Goal: Transaction & Acquisition: Purchase product/service

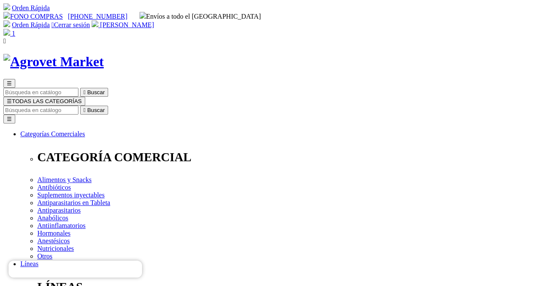
click at [78, 105] on input "Buscar" at bounding box center [40, 109] width 75 height 9
type input "TYLAMOX"
click at [128, 105] on button " Buscar" at bounding box center [142, 109] width 28 height 9
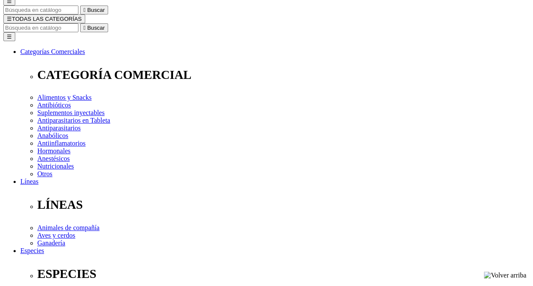
scroll to position [85, 0]
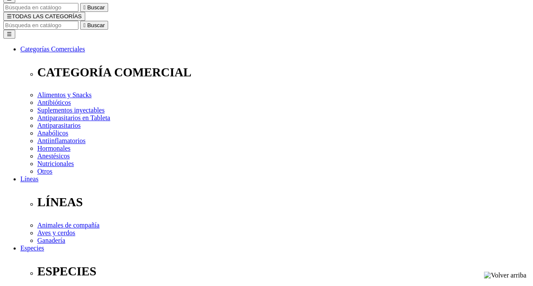
select select "227"
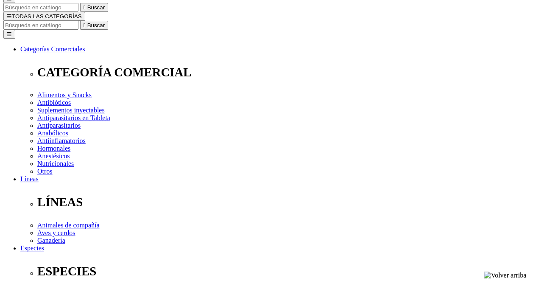
select select "227"
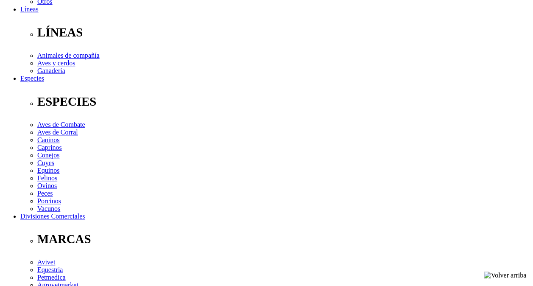
scroll to position [169, 0]
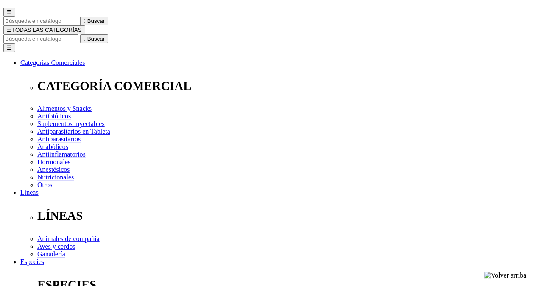
scroll to position [42, 0]
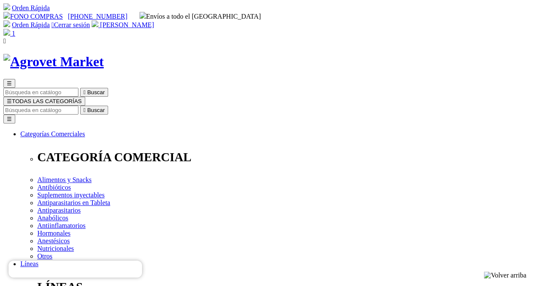
click at [15, 30] on span "1" at bounding box center [13, 33] width 3 height 7
click at [78, 105] on input "Buscar" at bounding box center [40, 109] width 75 height 9
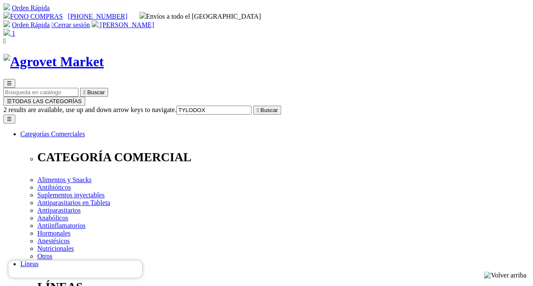
type input "TYLODOX"
click at [253, 105] on button " Buscar" at bounding box center [267, 109] width 28 height 9
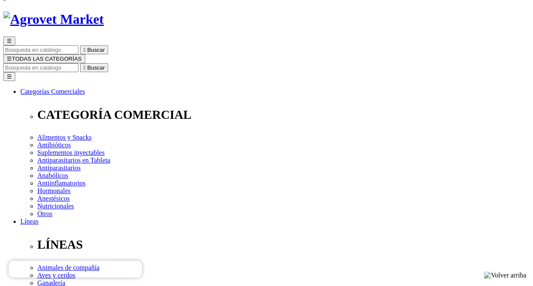
select select "205"
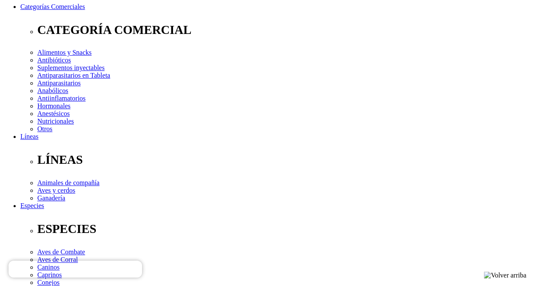
select select "205"
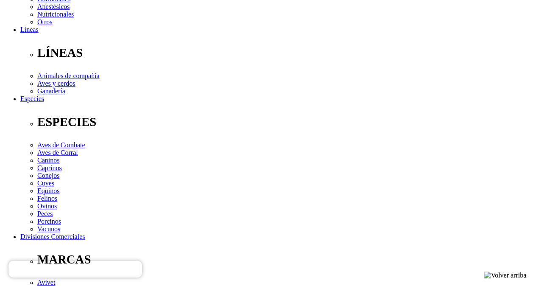
scroll to position [254, 0]
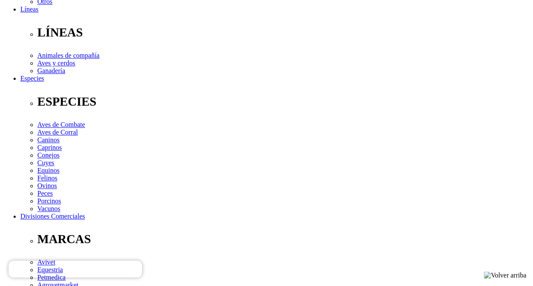
drag, startPoint x: 187, startPoint y: 193, endPoint x: 266, endPoint y: 186, distance: 79.1
copy p "Doxiciclina como hiclato"
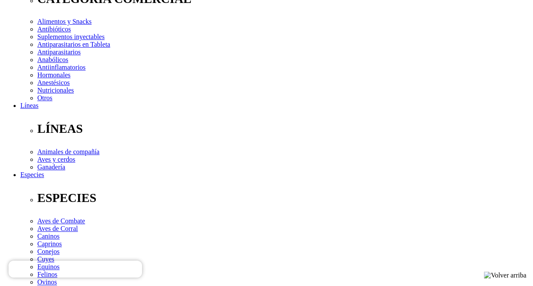
scroll to position [285, 0]
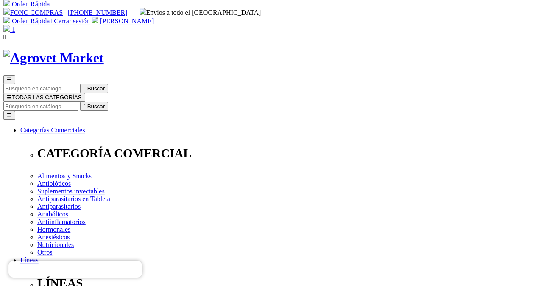
scroll to position [0, 0]
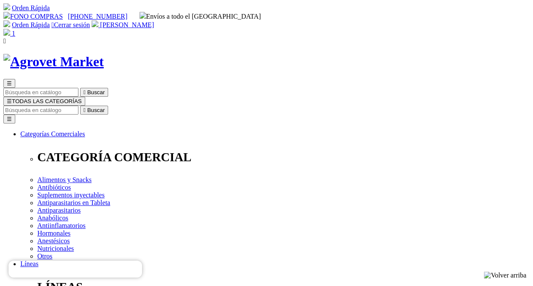
click at [154, 21] on span "[PERSON_NAME]" at bounding box center [127, 24] width 54 height 7
click at [10, 29] on img at bounding box center [6, 32] width 7 height 7
click at [78, 105] on input "Buscar" at bounding box center [40, 109] width 75 height 9
type input "TYLO COM"
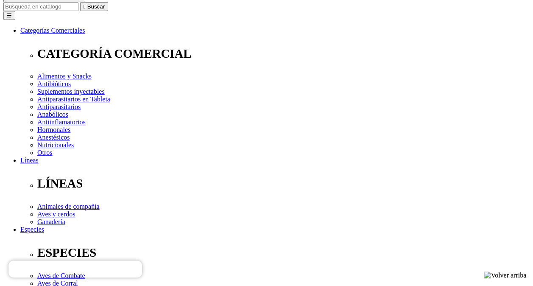
scroll to position [61, 0]
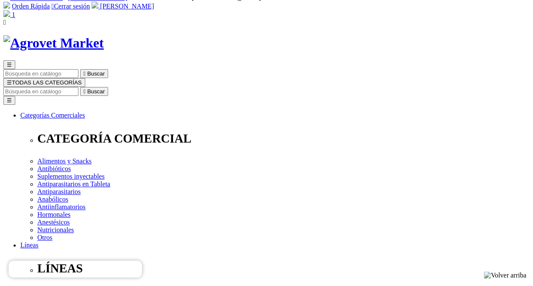
scroll to position [0, 0]
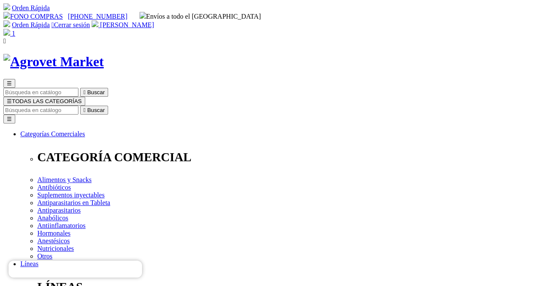
click at [78, 105] on input "Buscar" at bounding box center [40, 109] width 75 height 9
type input "TYLO"
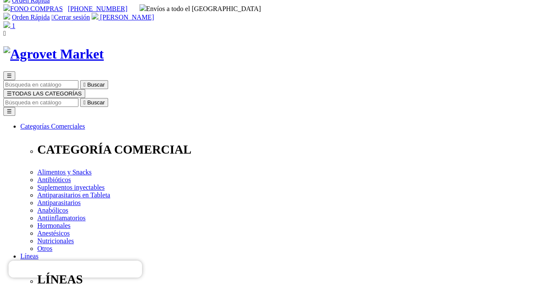
scroll to position [0, 0]
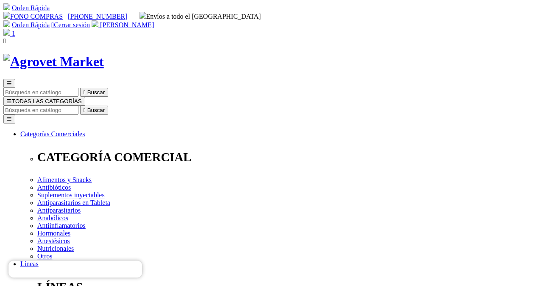
click at [78, 105] on input "Buscar" at bounding box center [40, 109] width 75 height 9
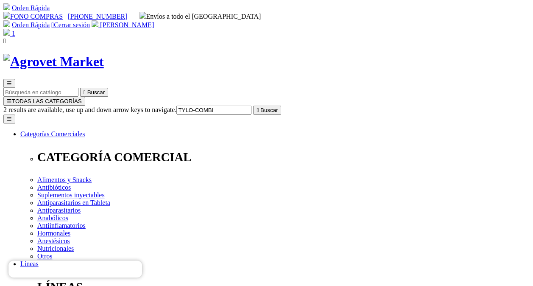
type input "TYLO-COMB"
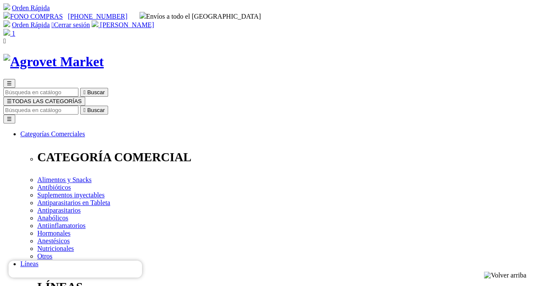
click at [78, 105] on input "Buscar" at bounding box center [40, 109] width 75 height 9
type input "TYLO"
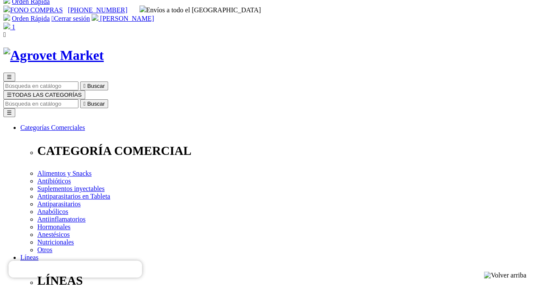
scroll to position [85, 0]
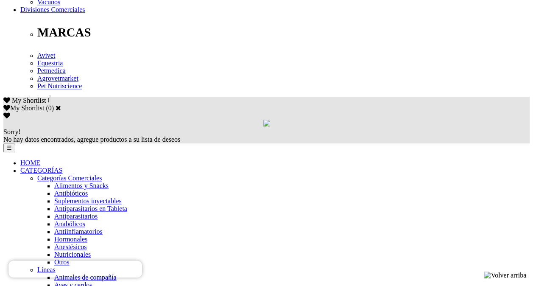
scroll to position [466, 0]
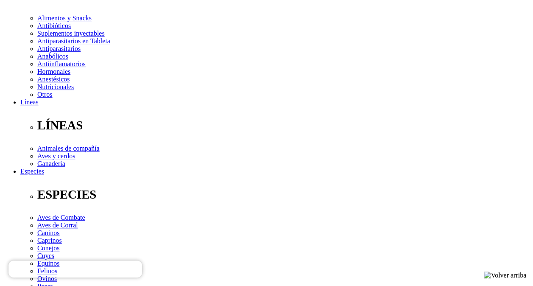
scroll to position [169, 0]
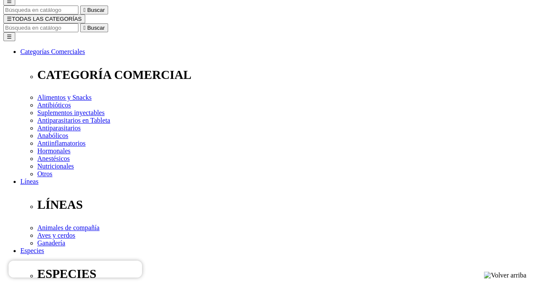
scroll to position [85, 0]
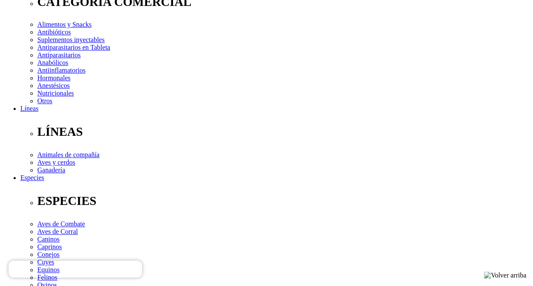
scroll to position [212, 0]
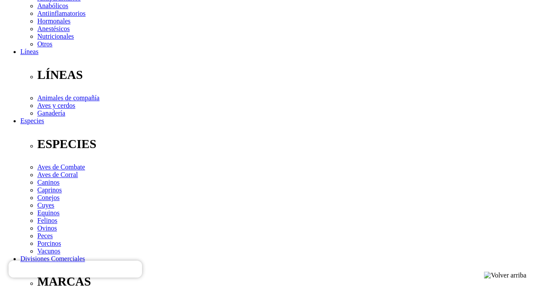
drag, startPoint x: 33, startPoint y: 234, endPoint x: 117, endPoint y: 235, distance: 83.9
copy span "Tilvalosina (como tartrato) 2 g,"
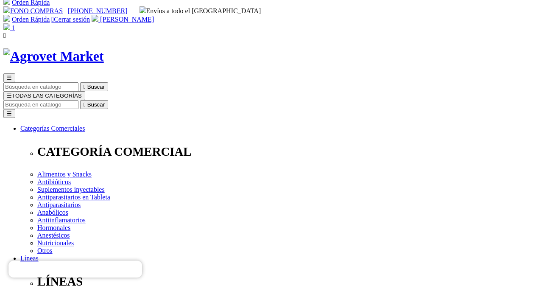
scroll to position [0, 0]
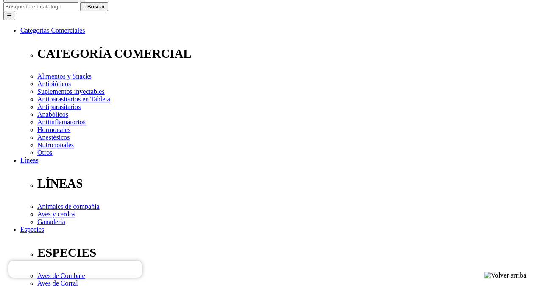
scroll to position [127, 0]
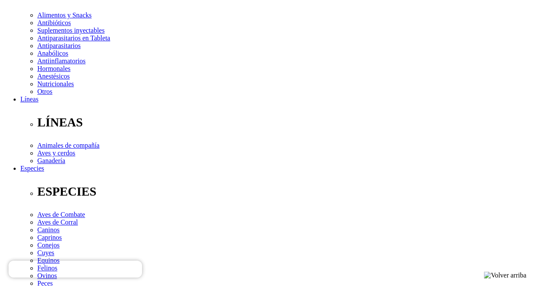
scroll to position [254, 0]
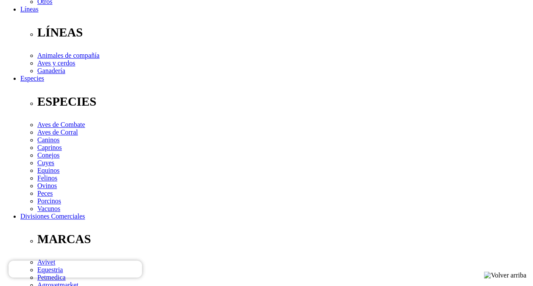
drag, startPoint x: 33, startPoint y: 184, endPoint x: 119, endPoint y: 183, distance: 85.6
copy p "Tilvalosina (como tartrato)"
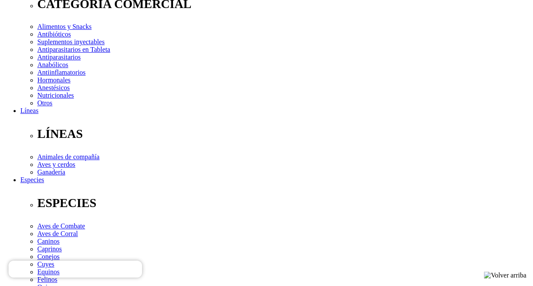
scroll to position [127, 0]
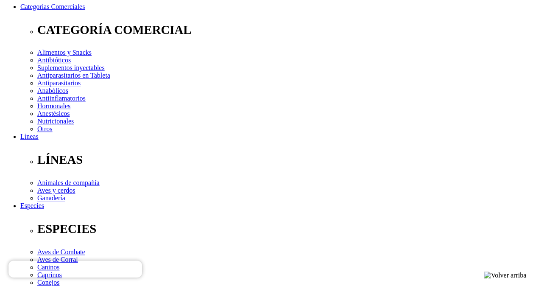
select select "112"
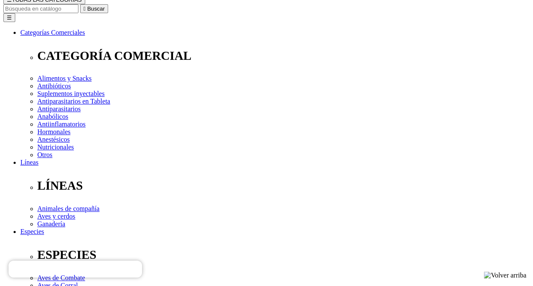
scroll to position [169, 0]
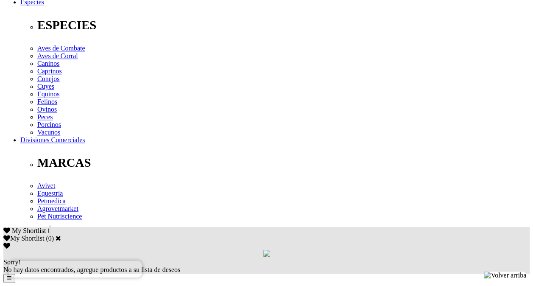
scroll to position [339, 0]
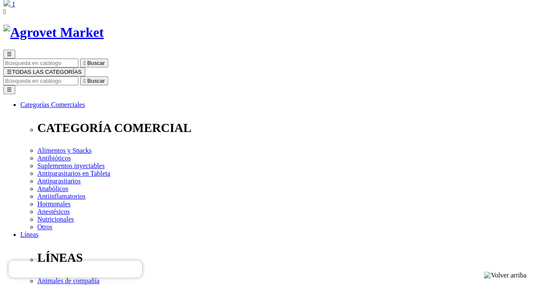
scroll to position [42, 0]
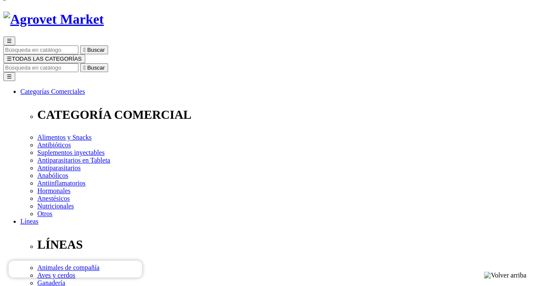
select select "112"
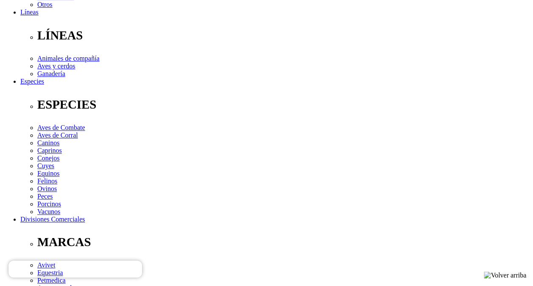
scroll to position [254, 0]
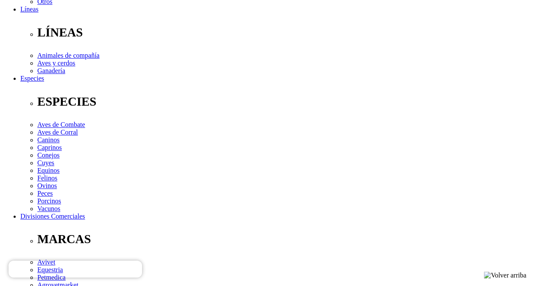
drag, startPoint x: 33, startPoint y: 184, endPoint x: 117, endPoint y: 186, distance: 84.3
copy p "Tilvalosina (como tartrato)"
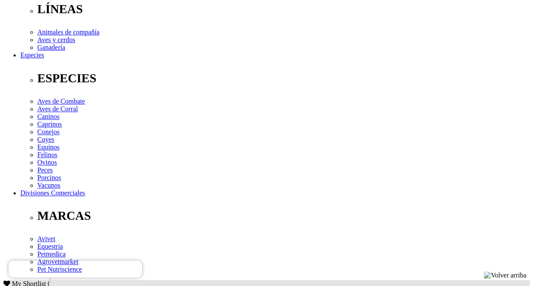
scroll to position [297, 0]
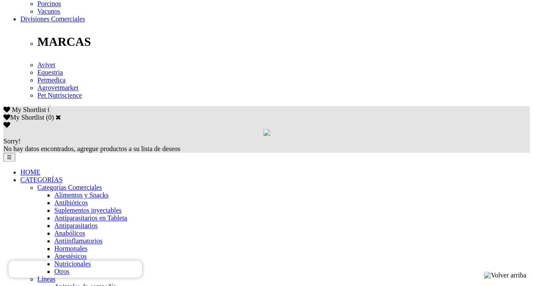
scroll to position [462, 0]
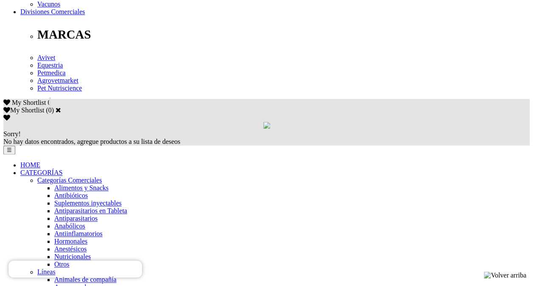
scroll to position [466, 0]
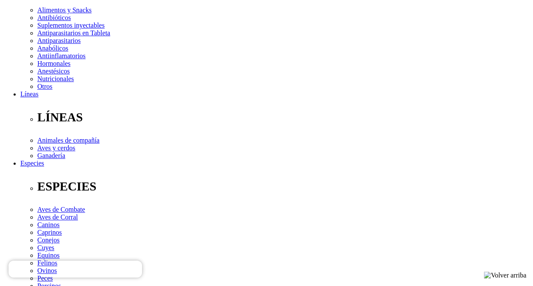
scroll to position [212, 0]
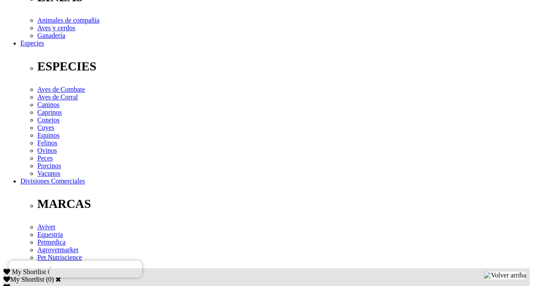
scroll to position [297, 0]
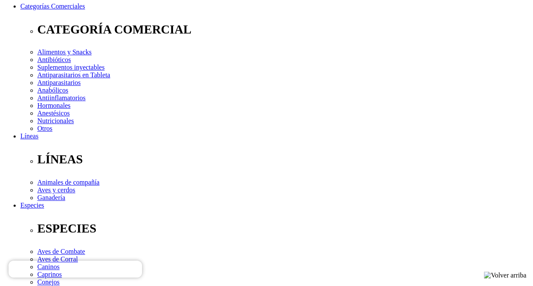
scroll to position [127, 0]
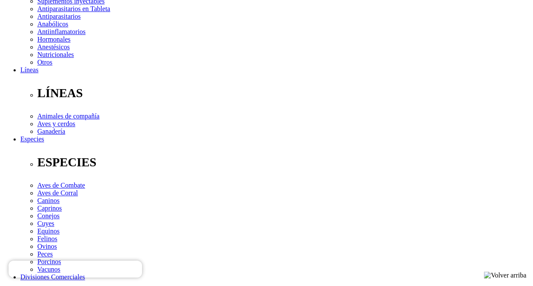
scroll to position [212, 0]
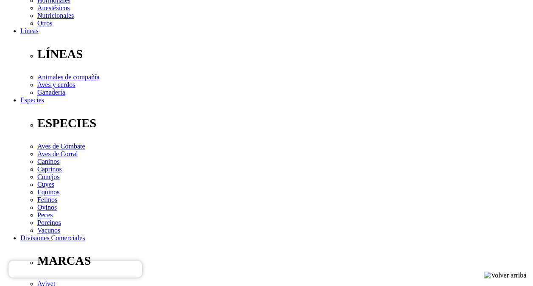
scroll to position [297, 0]
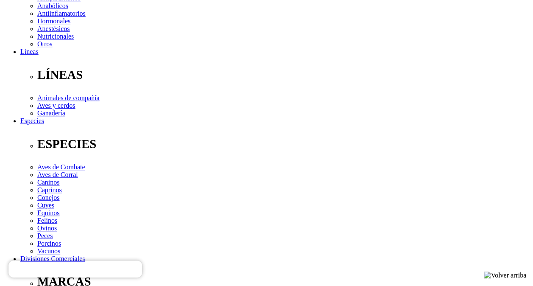
scroll to position [169, 0]
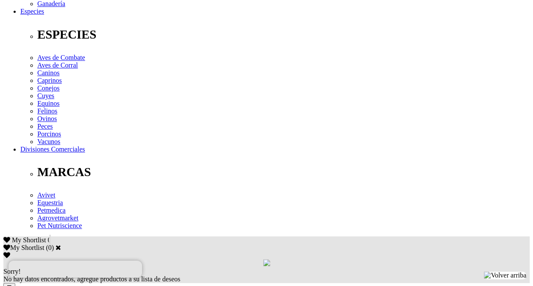
scroll to position [364, 0]
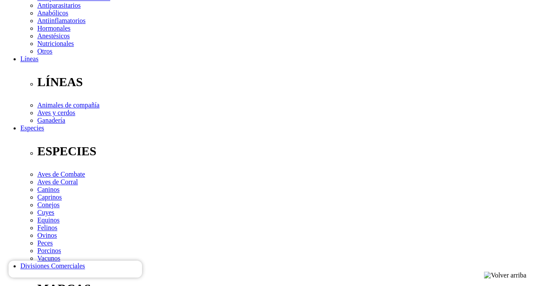
scroll to position [254, 0]
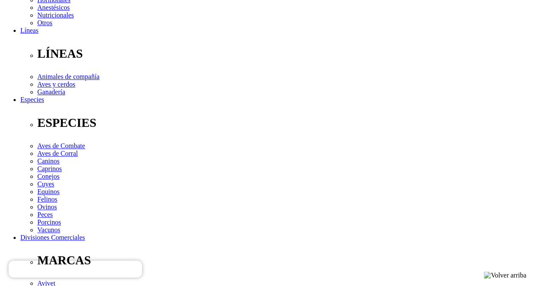
scroll to position [169, 0]
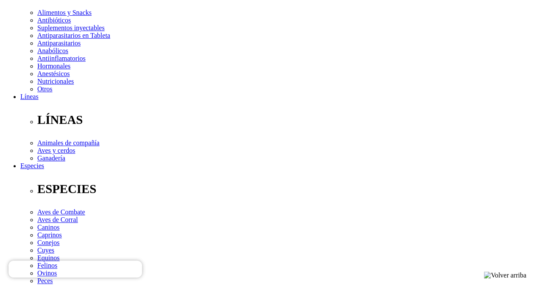
scroll to position [169, 0]
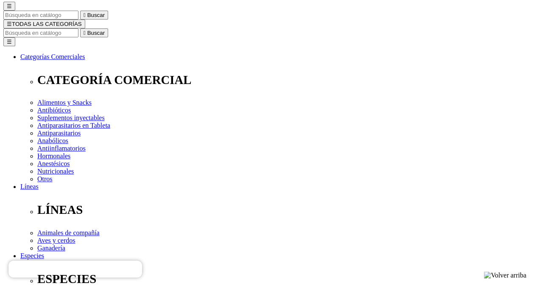
scroll to position [42, 0]
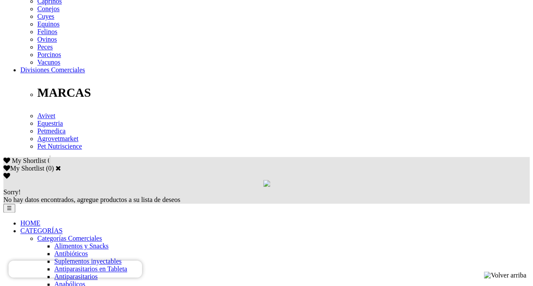
scroll to position [491, 0]
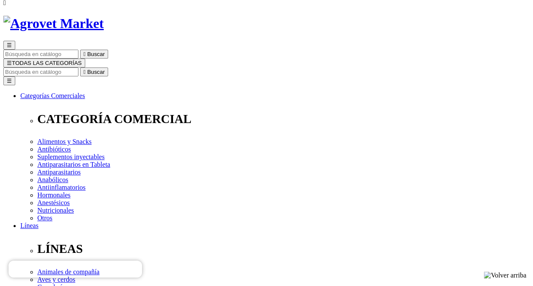
scroll to position [42, 0]
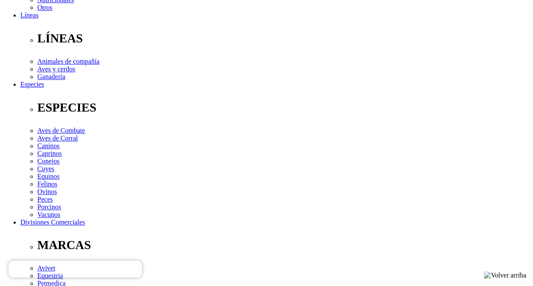
scroll to position [297, 0]
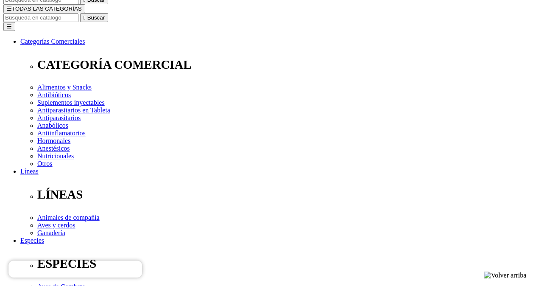
scroll to position [85, 0]
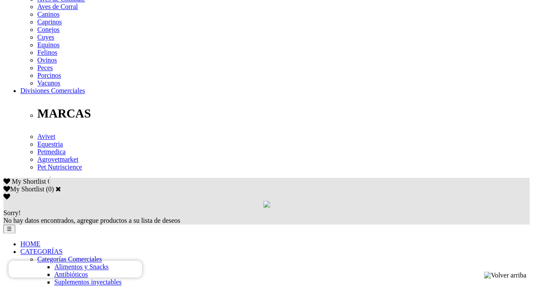
scroll to position [381, 0]
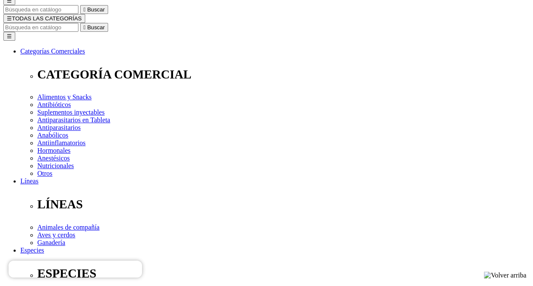
scroll to position [85, 0]
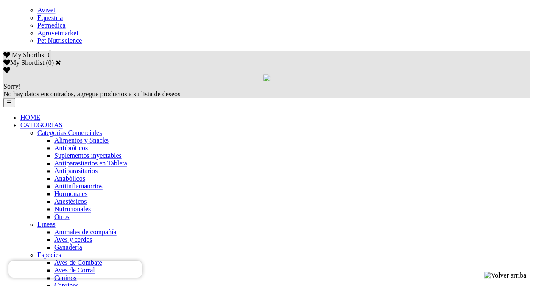
scroll to position [549, 0]
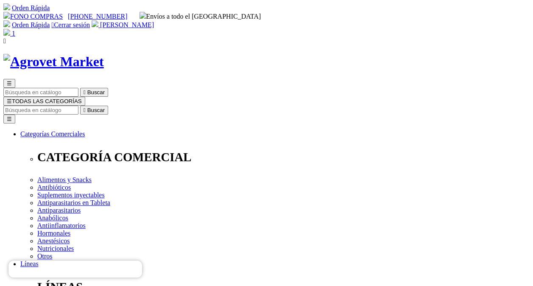
click at [12, 98] on span "☰" at bounding box center [9, 101] width 5 height 6
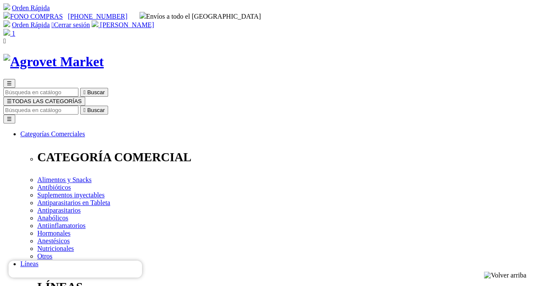
click at [78, 105] on input "Buscar" at bounding box center [40, 109] width 75 height 9
type input "TOLTRA"
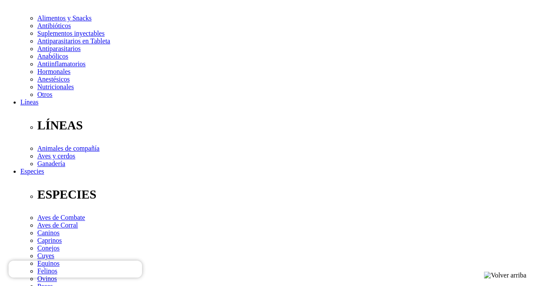
scroll to position [212, 0]
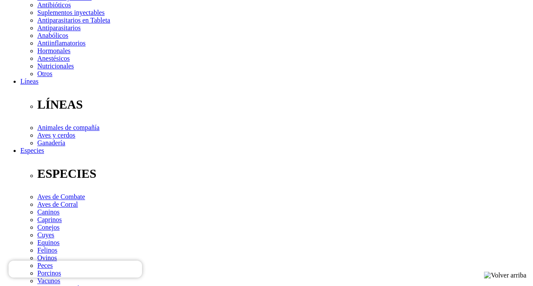
scroll to position [169, 0]
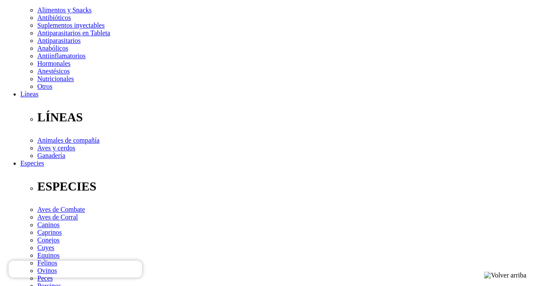
select select "141"
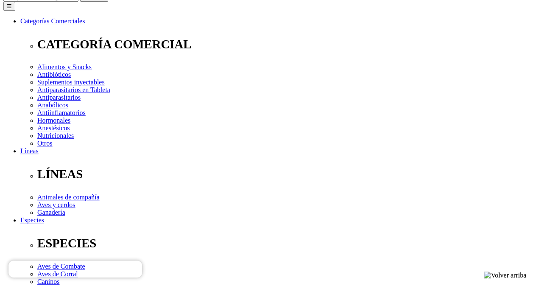
scroll to position [85, 0]
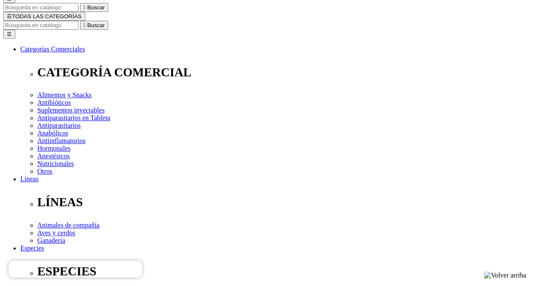
select select "4"
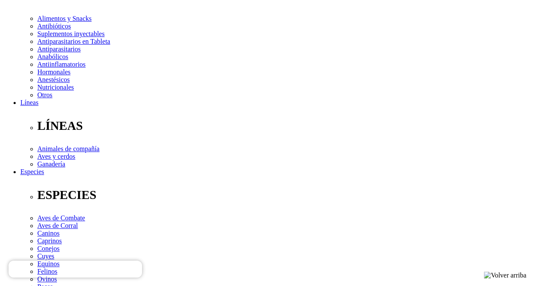
scroll to position [212, 0]
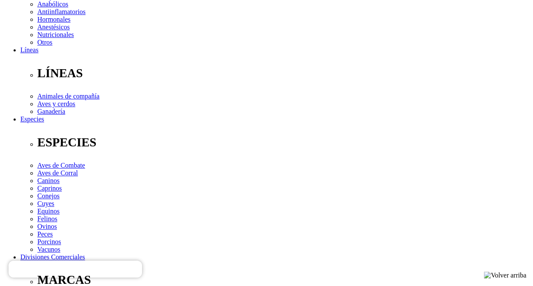
scroll to position [169, 0]
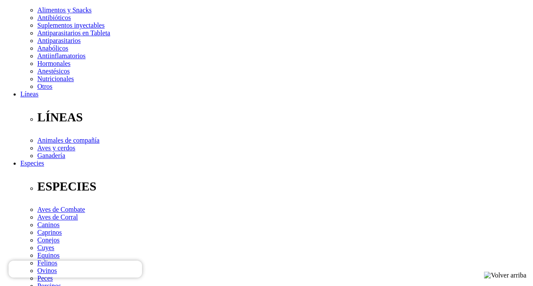
select select "141"
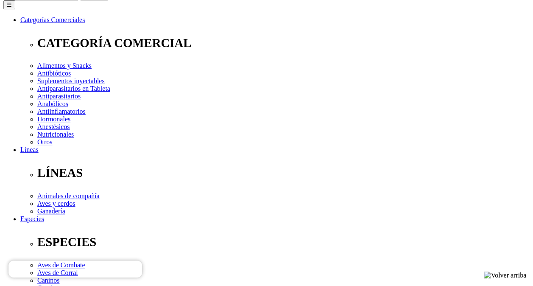
scroll to position [85, 0]
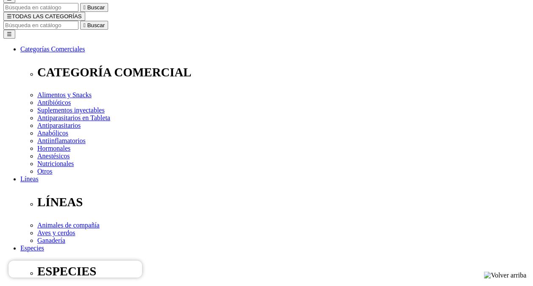
select select "4"
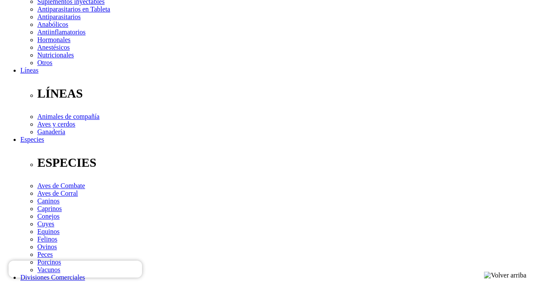
scroll to position [254, 0]
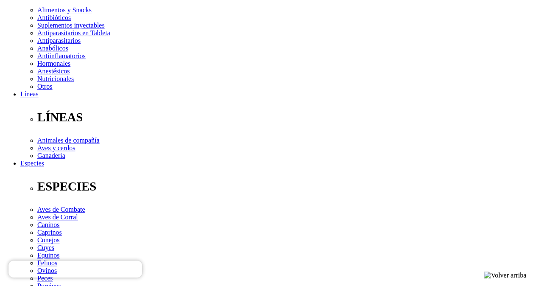
scroll to position [169, 0]
select select "141"
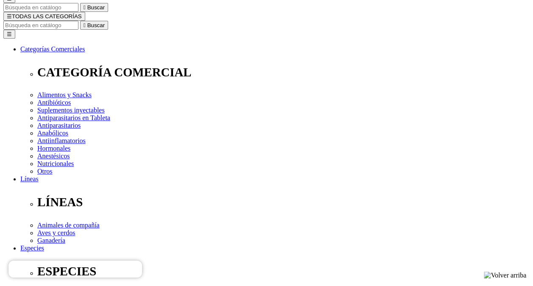
select select "4"
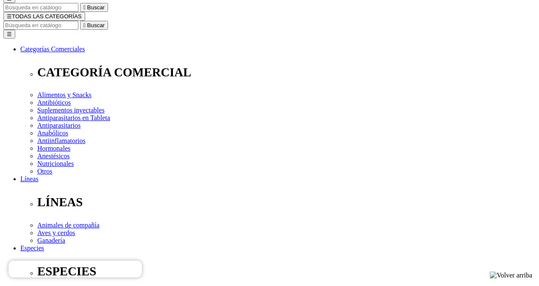
select select "4"
